Goal: Task Accomplishment & Management: Manage account settings

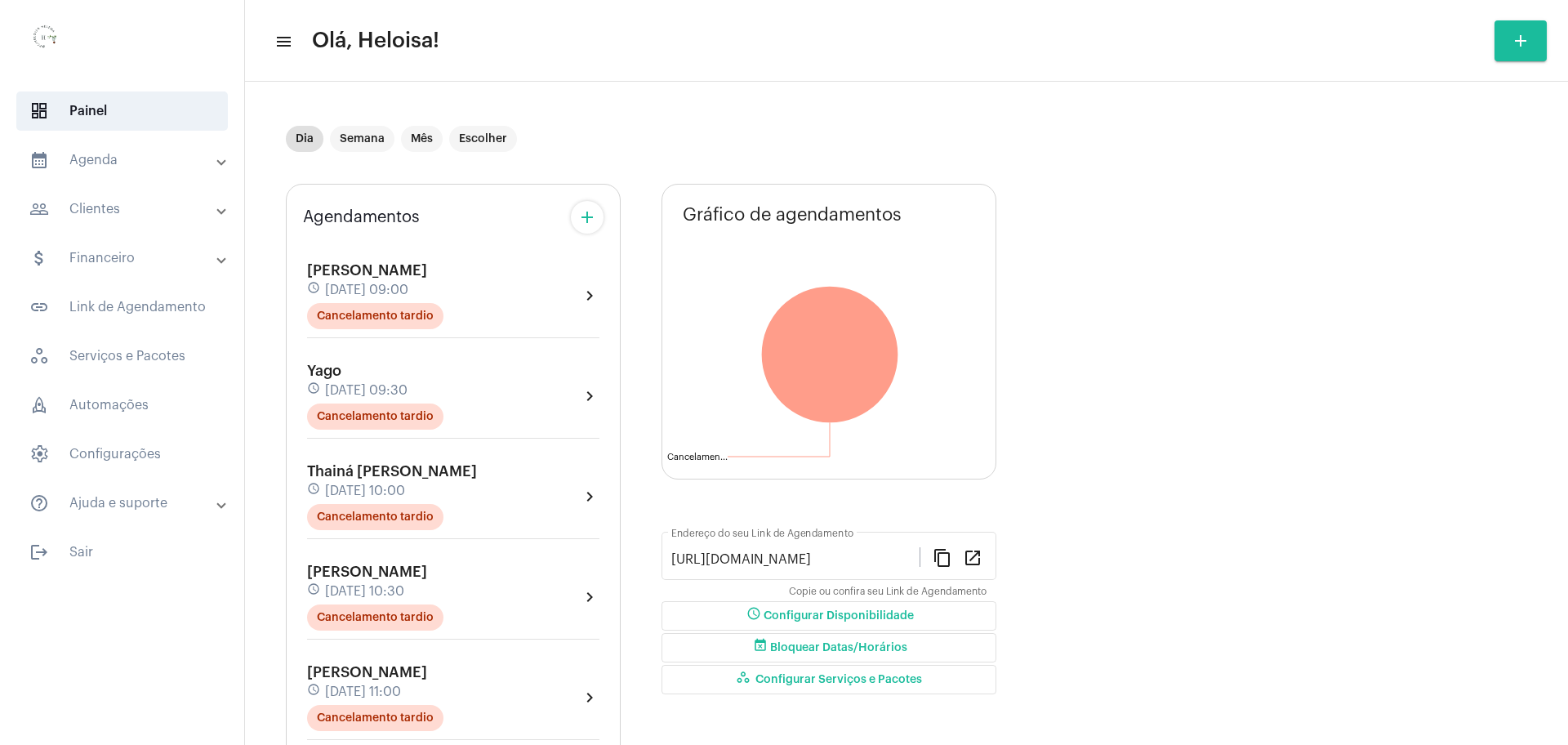
click at [117, 218] on mat-panel-title "people_outline Clientes" at bounding box center [123, 208] width 189 height 20
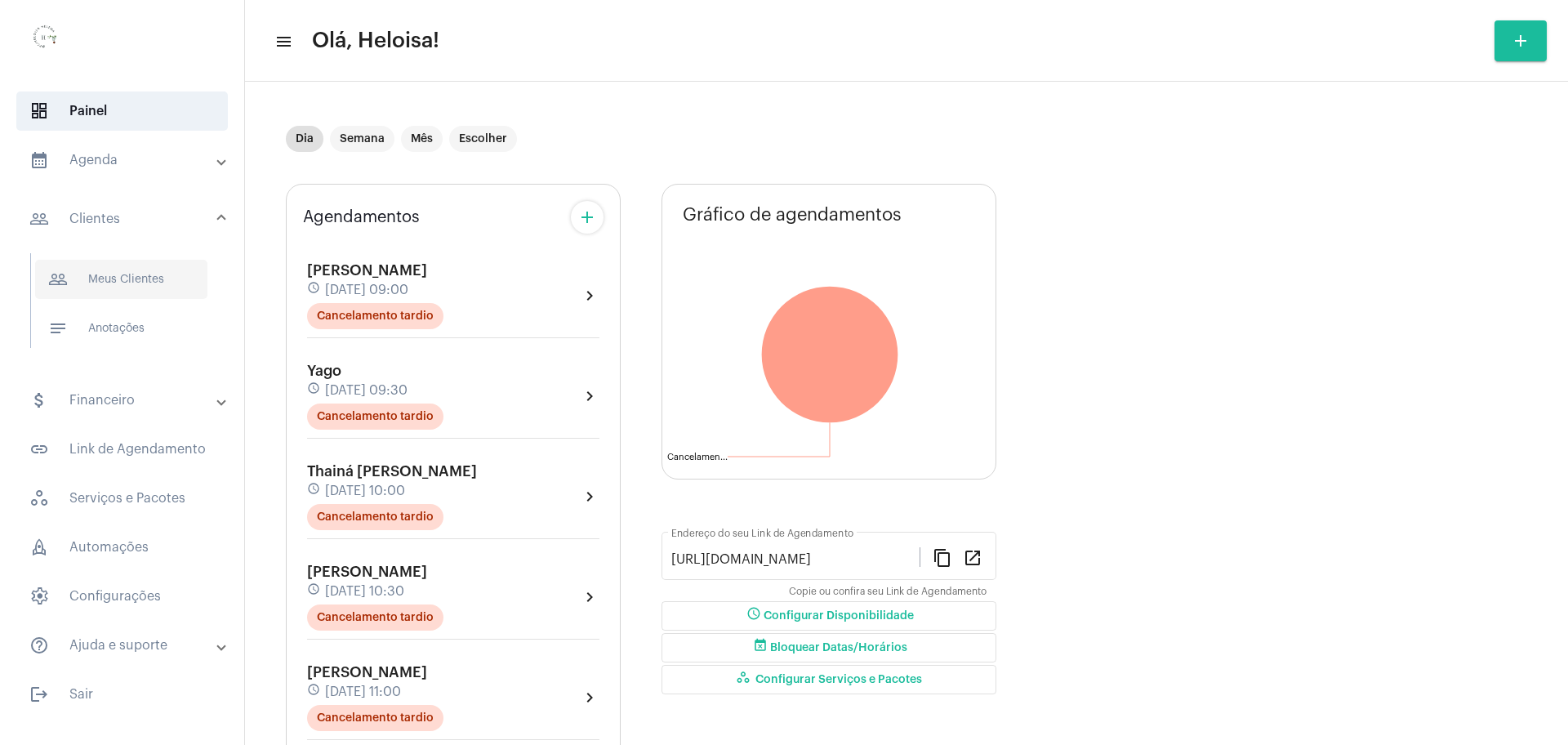
click at [119, 276] on span "people_outline Meus Clientes" at bounding box center [121, 279] width 173 height 39
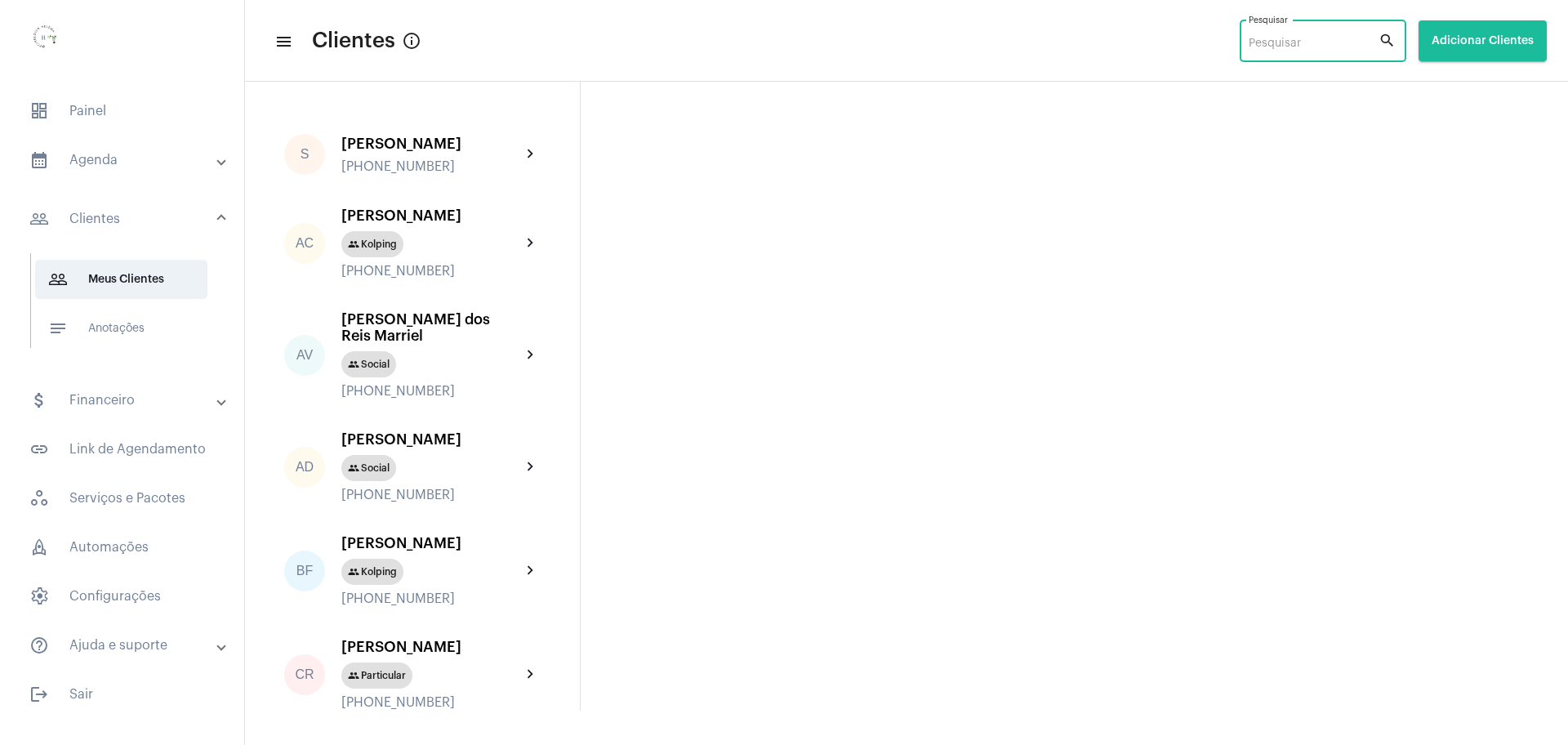
click at [1266, 42] on input "Pesquisar" at bounding box center [1313, 44] width 130 height 13
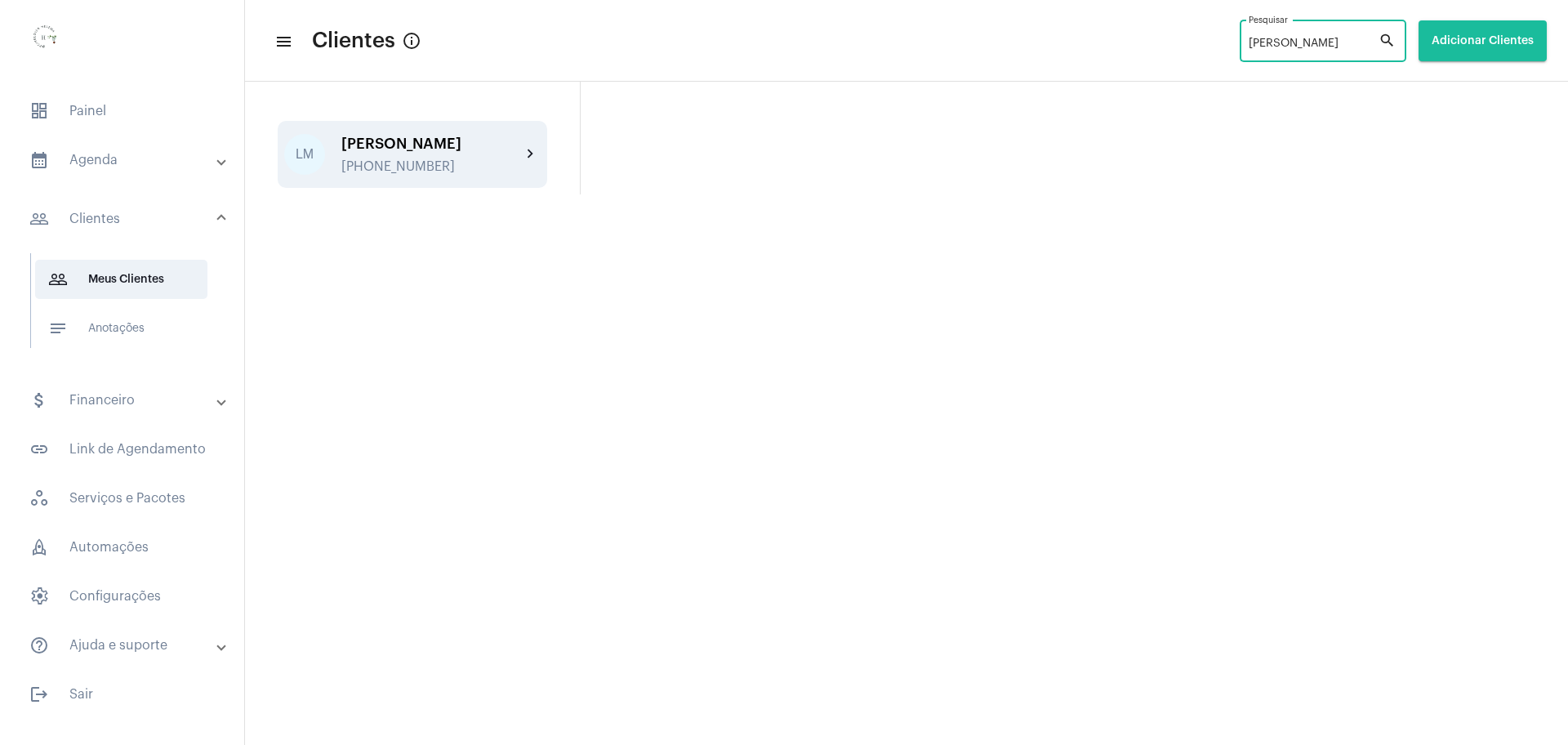
type input "[PERSON_NAME]"
click at [432, 152] on div "[PERSON_NAME]" at bounding box center [431, 143] width 179 height 16
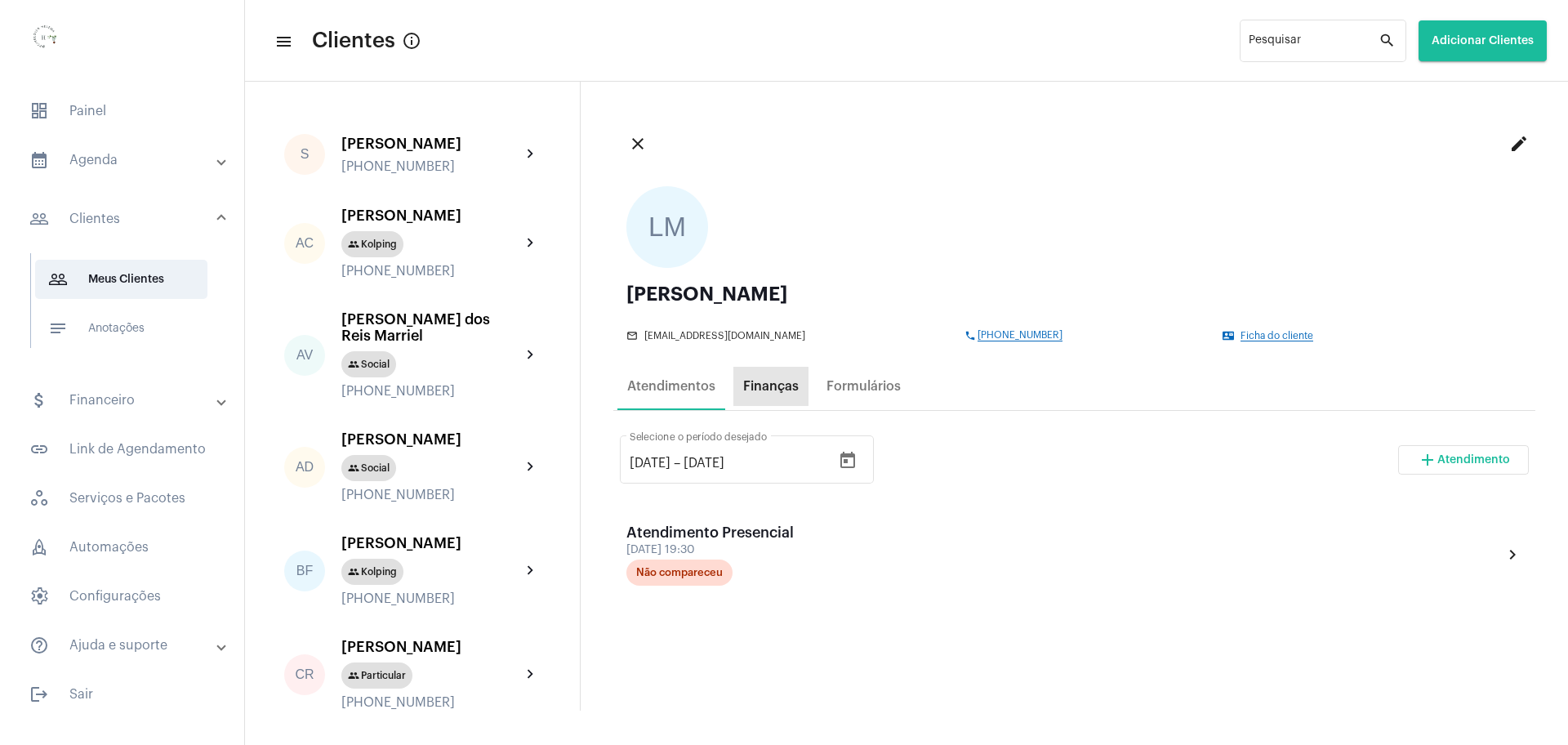
click at [771, 379] on div "Finanças" at bounding box center [770, 387] width 55 height 15
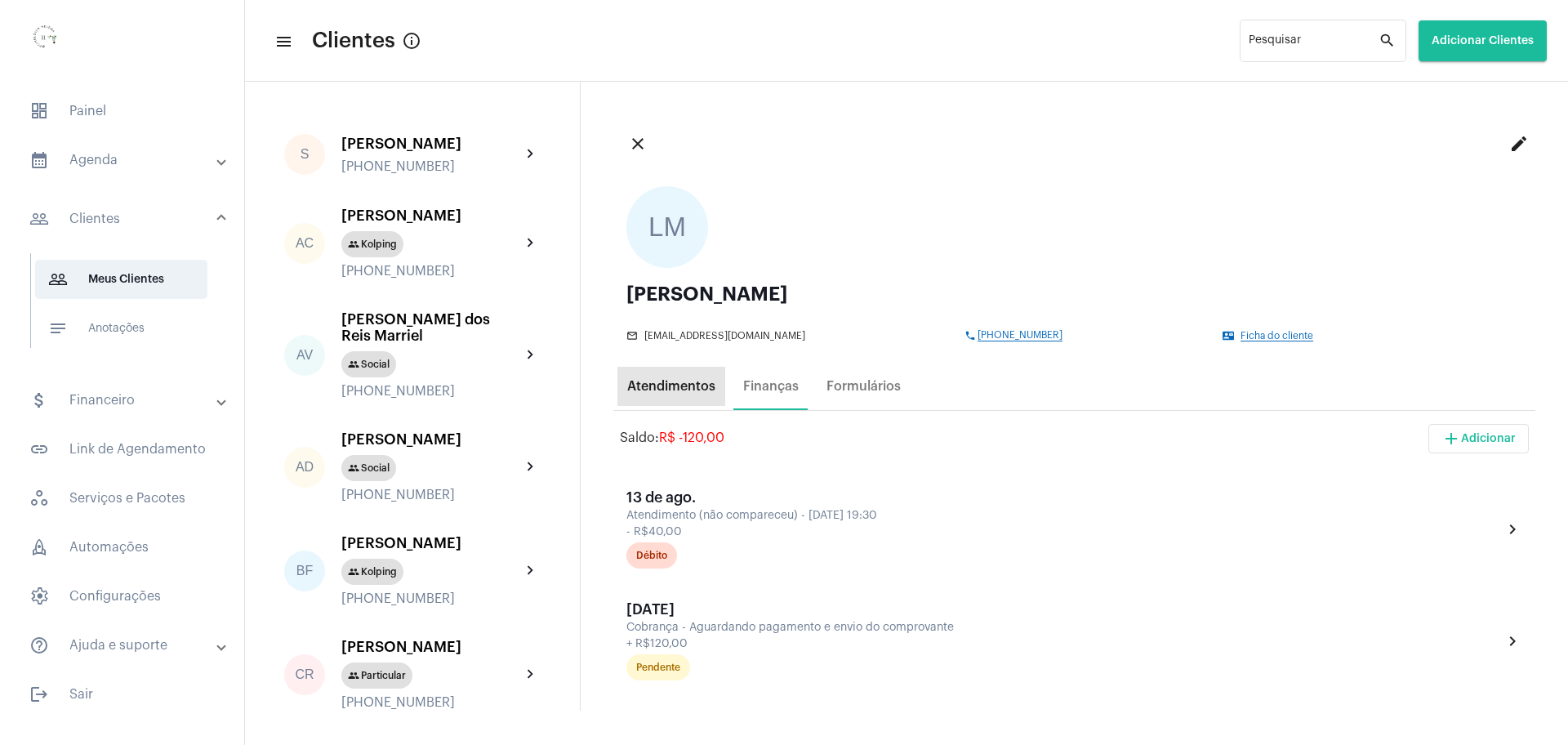
click at [668, 379] on div "Atendimentos" at bounding box center [671, 387] width 88 height 15
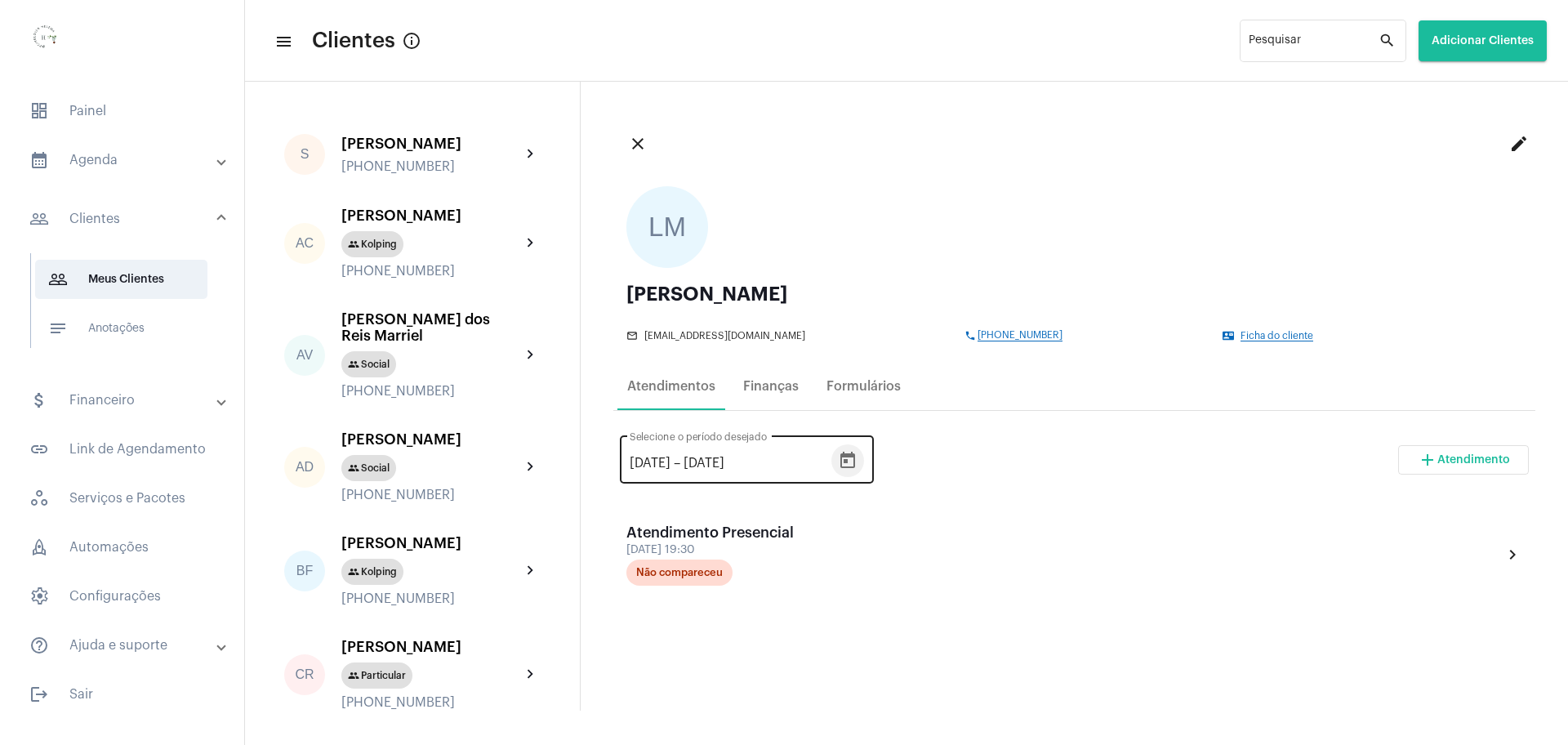
click at [857, 465] on icon "Open calendar" at bounding box center [847, 460] width 20 height 20
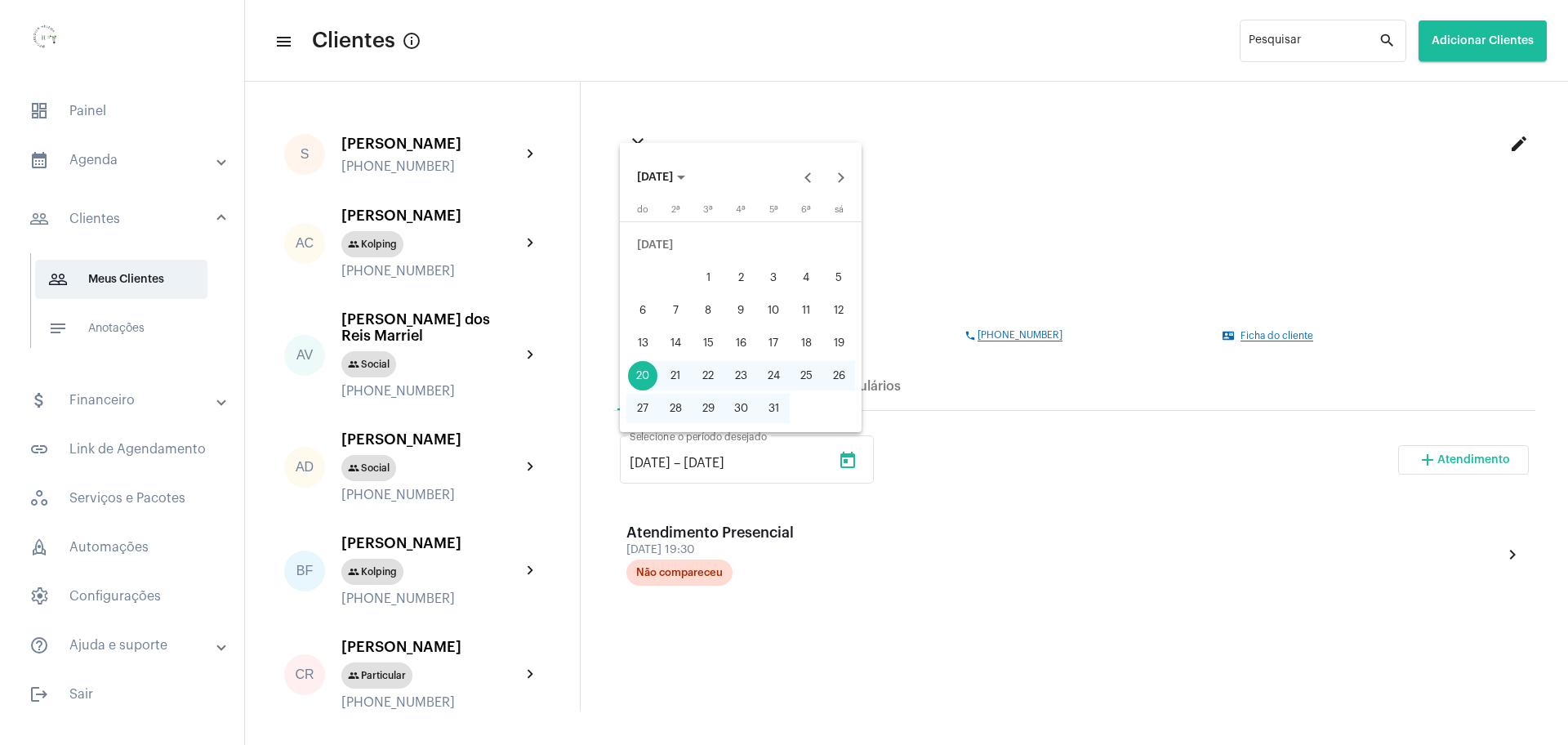
click at [846, 534] on div at bounding box center [784, 372] width 1568 height 745
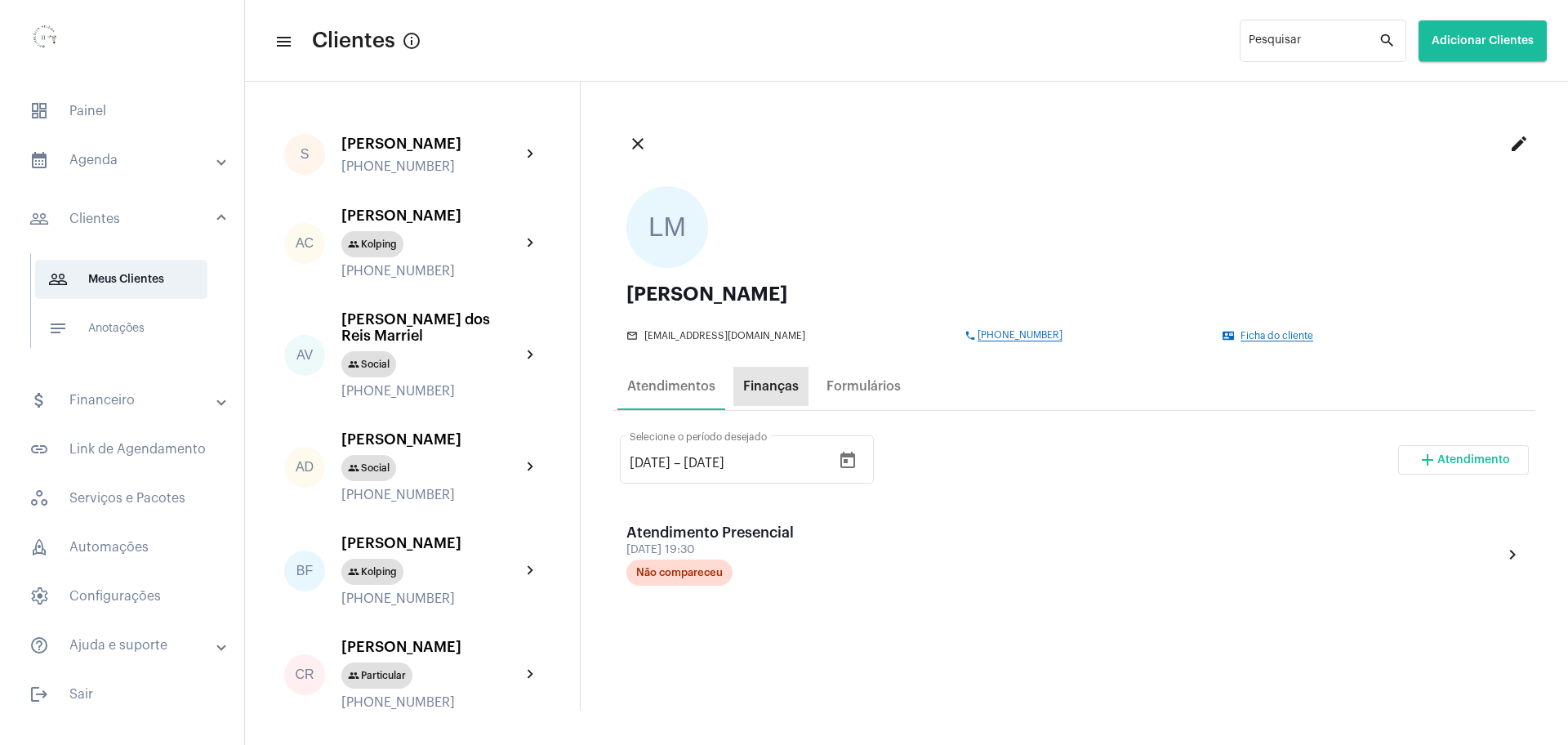
click at [767, 381] on div "Finanças" at bounding box center [770, 387] width 55 height 15
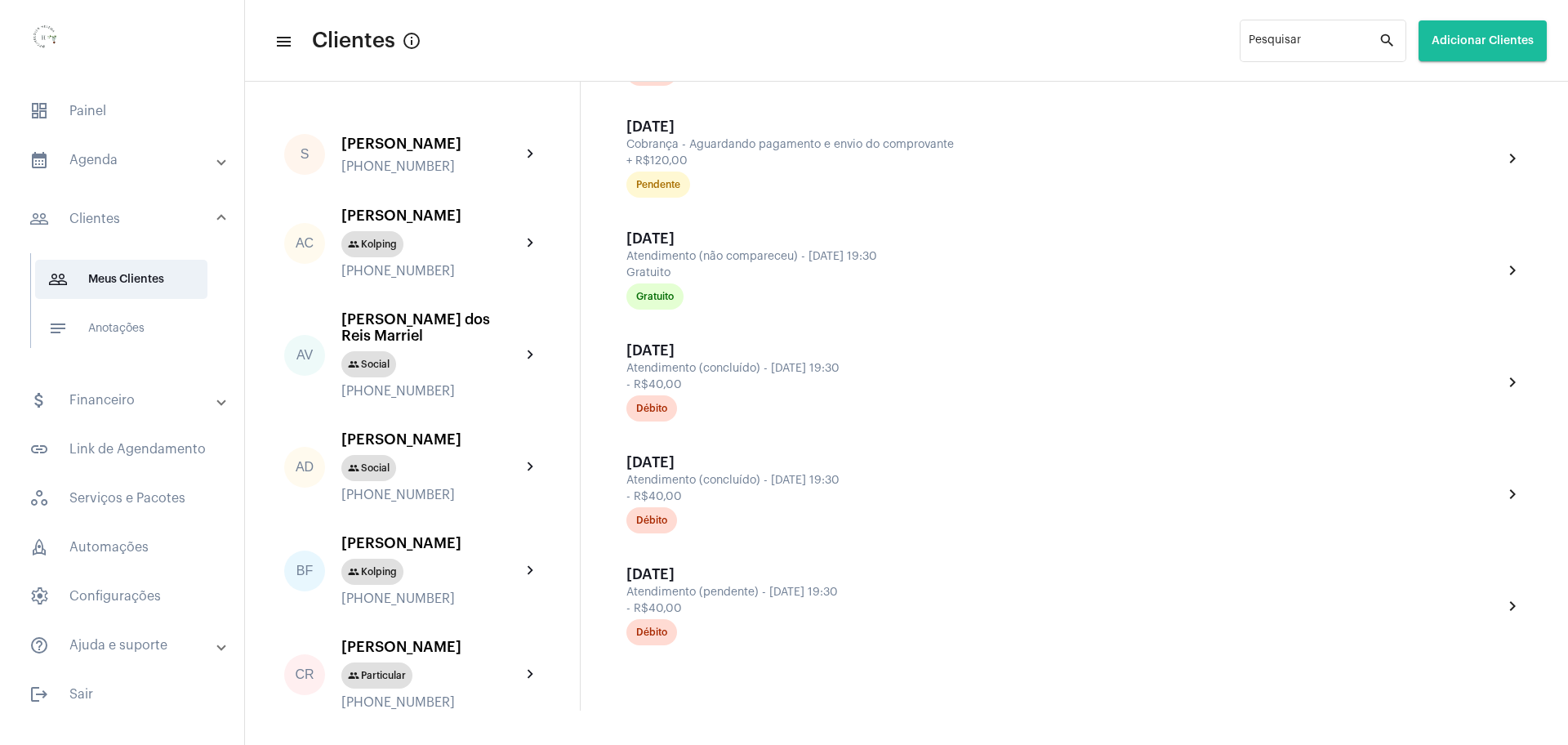
scroll to position [485, 0]
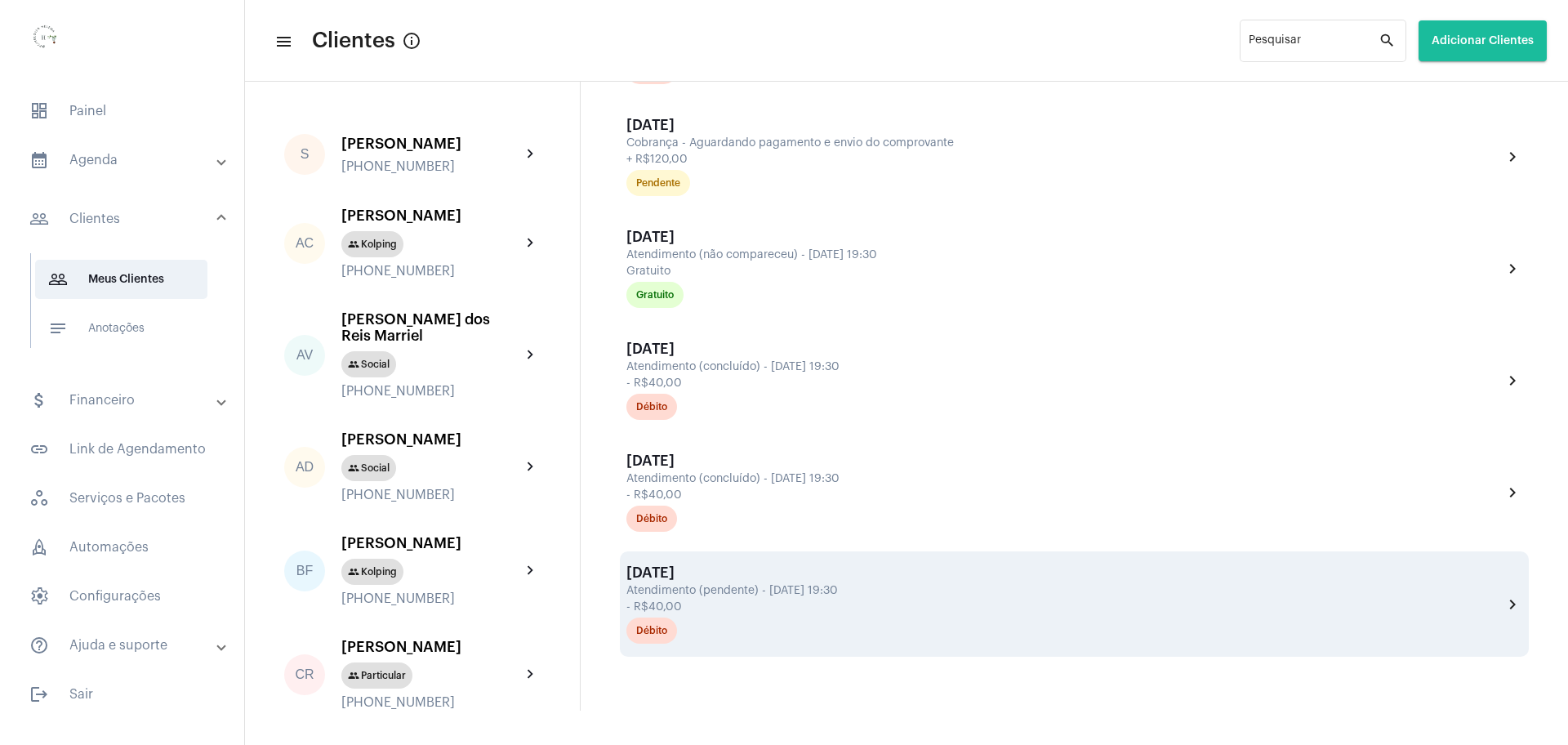
click at [739, 601] on div "- R$40,00" at bounding box center [1063, 607] width 872 height 12
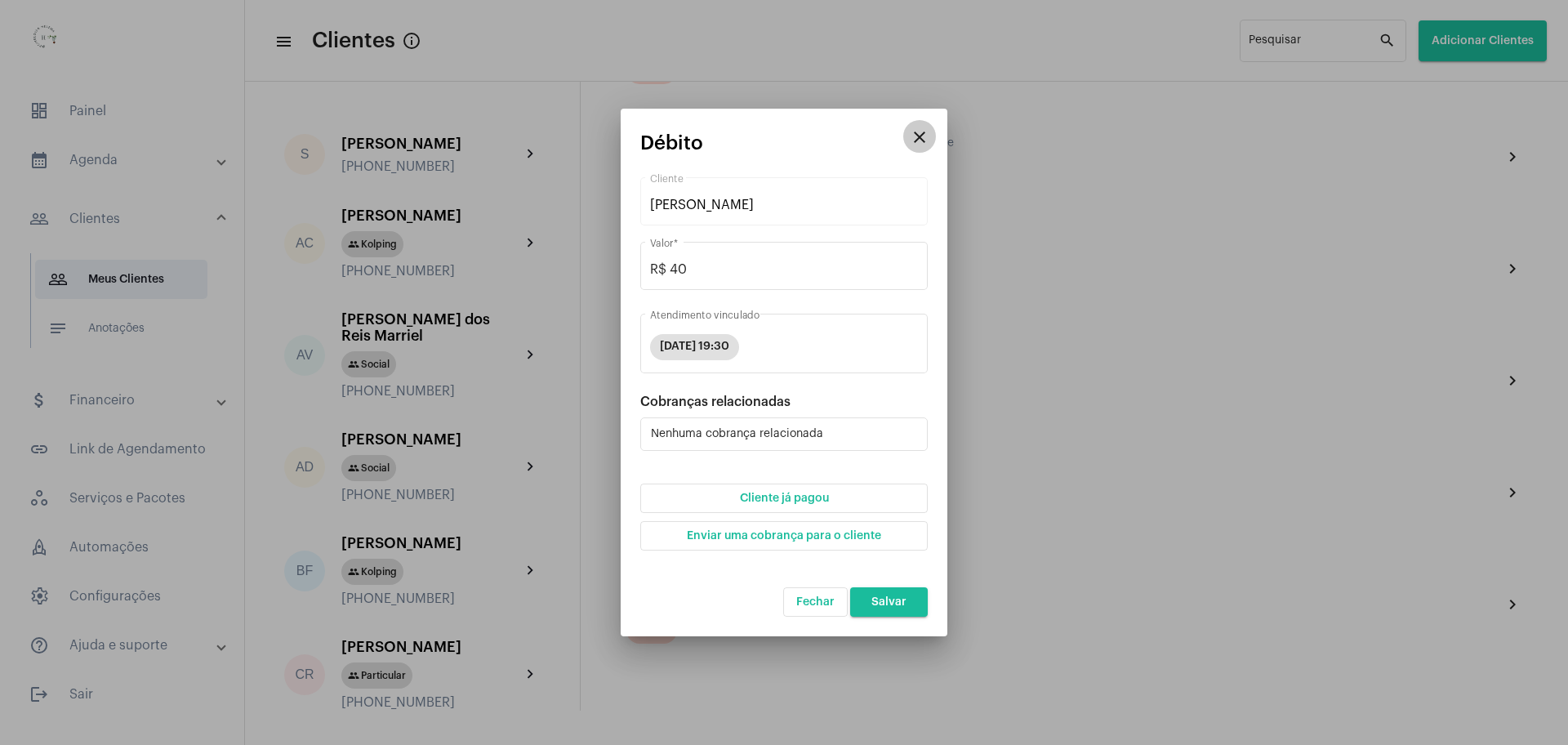
click at [914, 135] on mat-icon "close" at bounding box center [919, 136] width 20 height 20
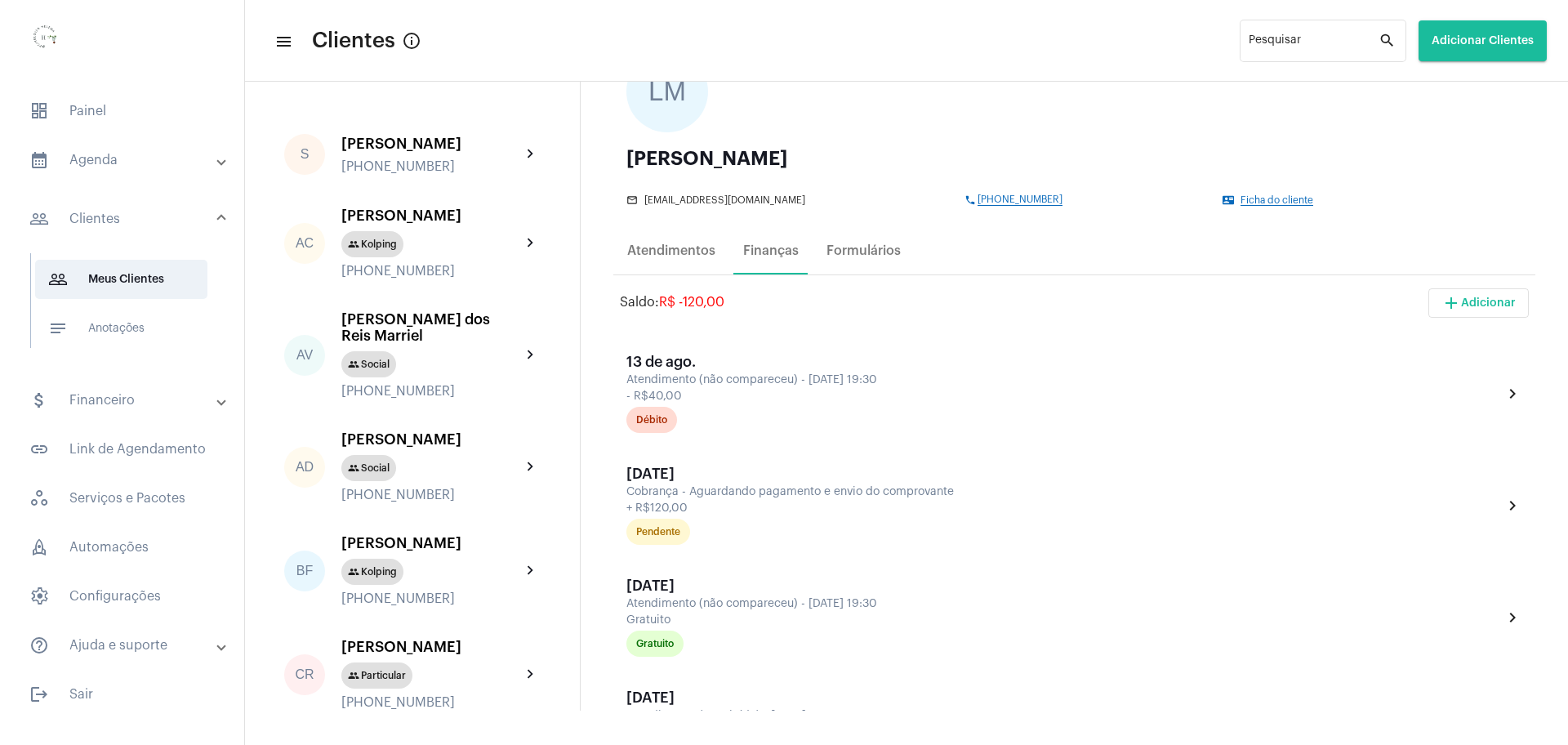
scroll to position [117, 0]
